Goal: Entertainment & Leisure: Consume media (video, audio)

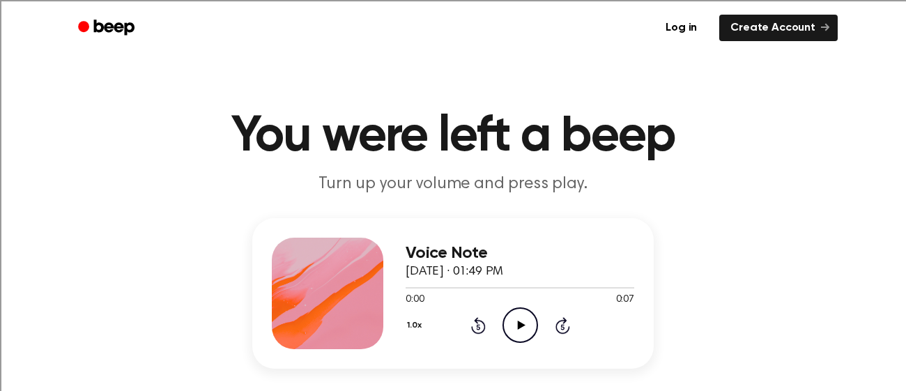
click at [529, 327] on icon "Play Audio" at bounding box center [520, 325] width 36 height 36
click at [513, 334] on icon "Play Audio" at bounding box center [520, 325] width 36 height 36
click at [513, 335] on icon "Pause Audio" at bounding box center [520, 325] width 36 height 36
click at [513, 335] on icon "Play Audio" at bounding box center [520, 325] width 36 height 36
click at [532, 330] on icon "Play Audio" at bounding box center [520, 325] width 36 height 36
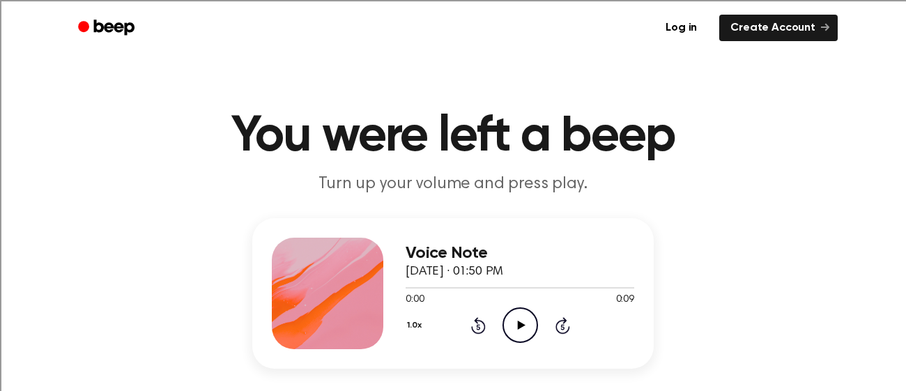
click at [508, 316] on icon "Play Audio" at bounding box center [520, 325] width 36 height 36
click at [511, 323] on icon "Play Audio" at bounding box center [520, 325] width 36 height 36
click at [523, 322] on icon "Play Audio" at bounding box center [520, 325] width 36 height 36
click at [525, 320] on icon "Play Audio" at bounding box center [520, 325] width 36 height 36
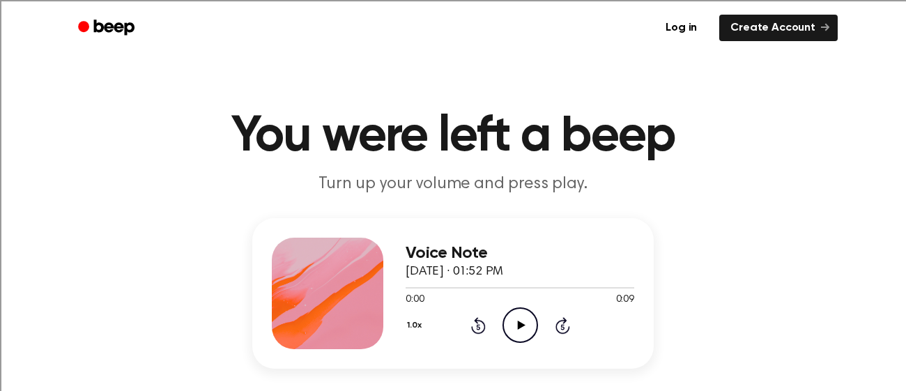
click at [516, 325] on icon "Play Audio" at bounding box center [520, 325] width 36 height 36
click at [509, 319] on icon "Play Audio" at bounding box center [520, 325] width 36 height 36
click at [519, 307] on icon "Play Audio" at bounding box center [520, 325] width 36 height 36
click at [519, 318] on icon "Play Audio" at bounding box center [520, 325] width 36 height 36
